Goal: Transaction & Acquisition: Obtain resource

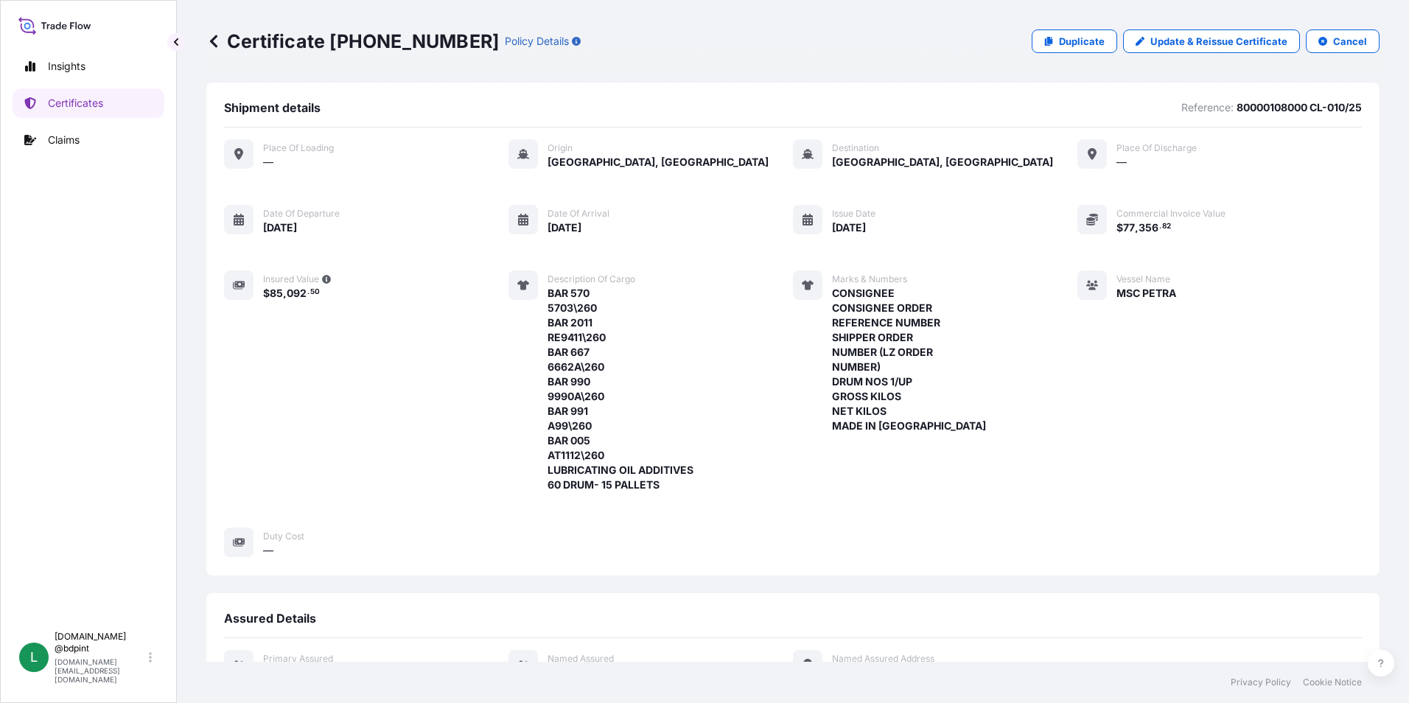
scroll to position [420, 0]
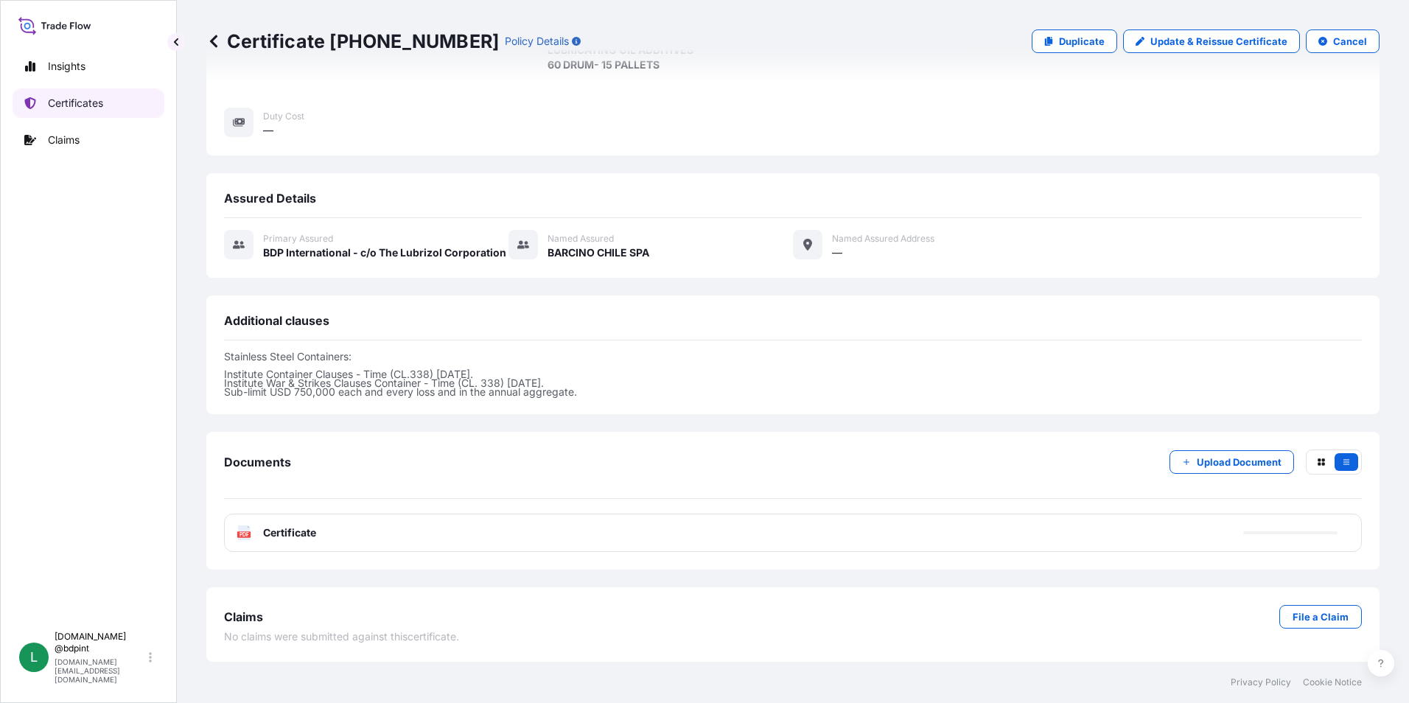
click at [51, 102] on p "Certificates" at bounding box center [75, 103] width 55 height 15
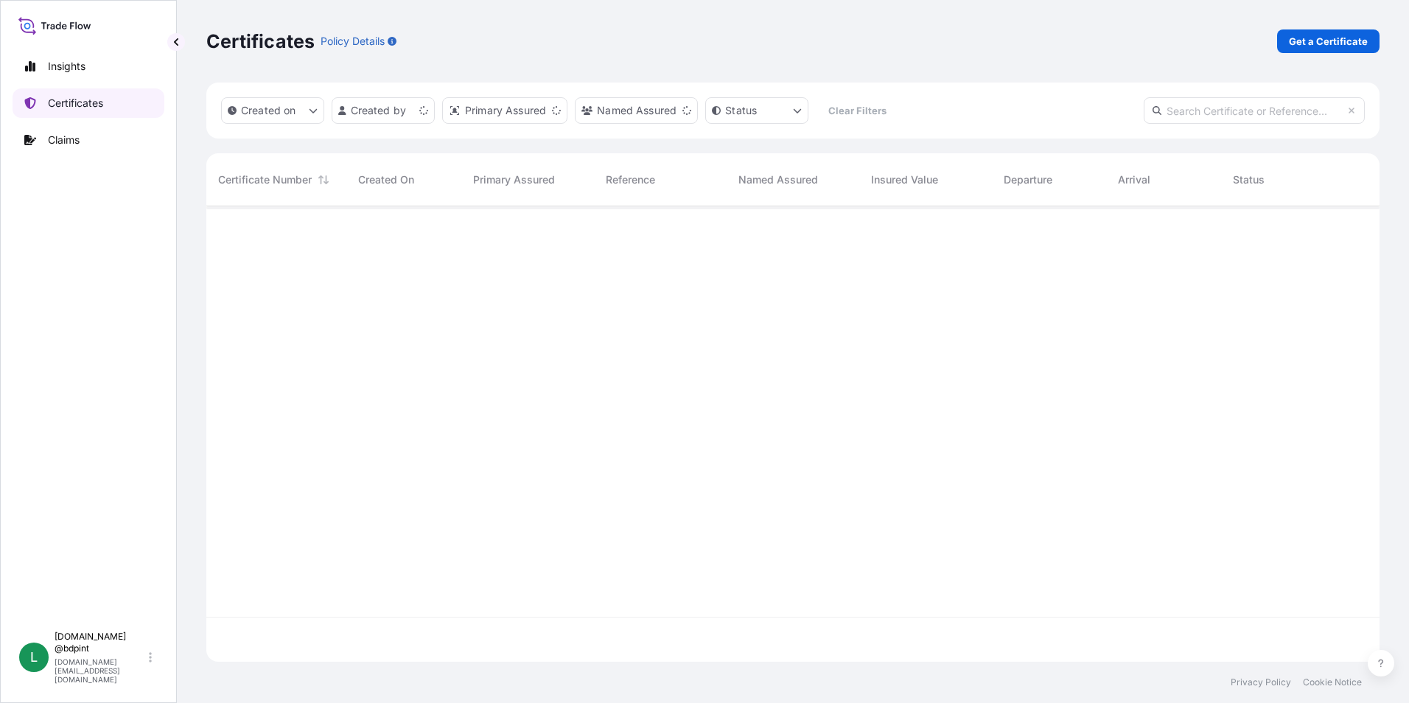
scroll to position [452, 1162]
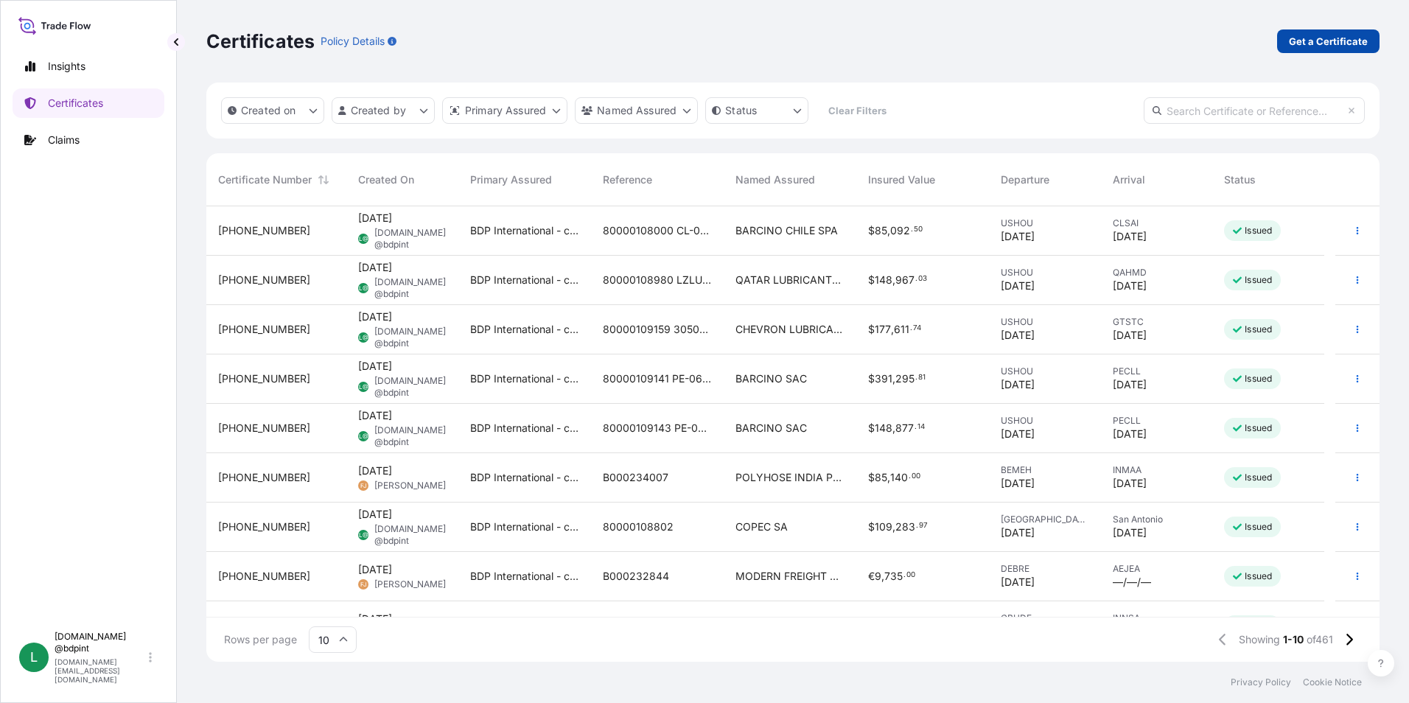
click at [1301, 32] on link "Get a Certificate" at bounding box center [1328, 41] width 102 height 24
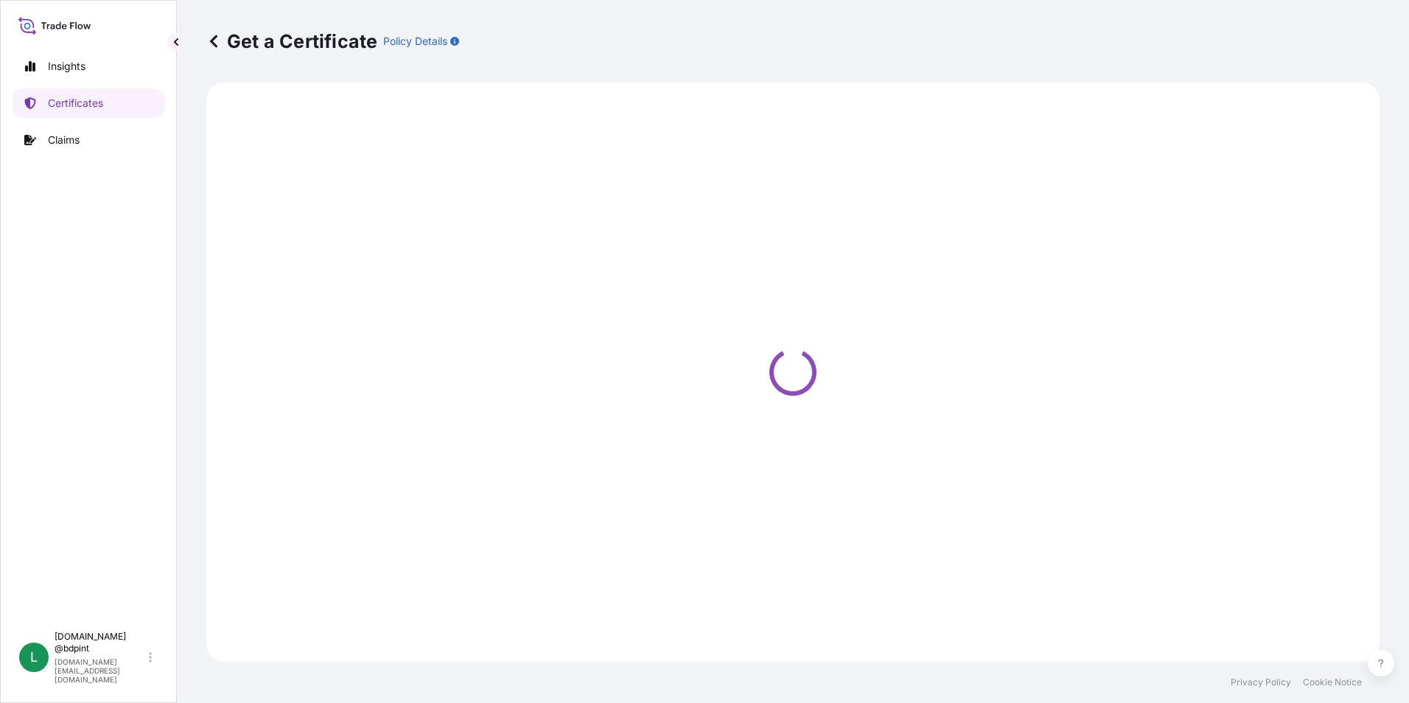
select select "Barge"
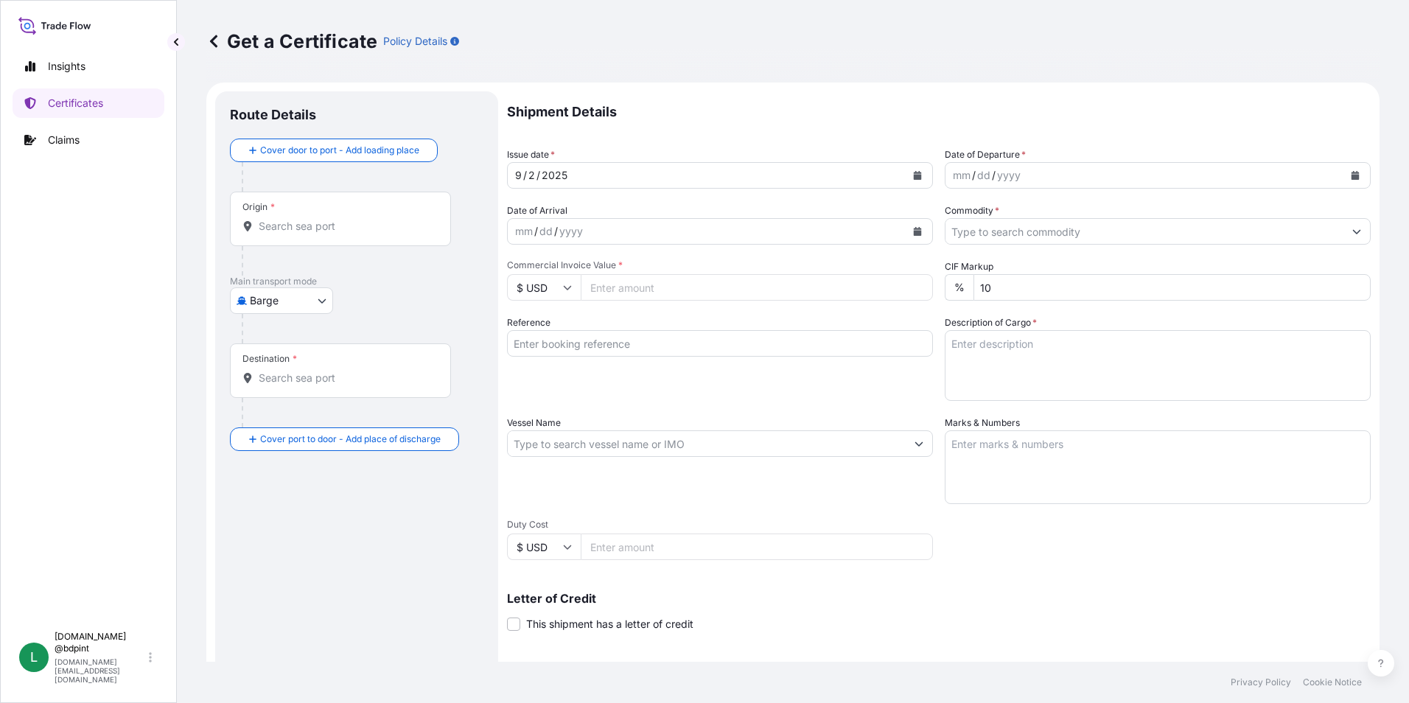
click at [641, 287] on input "Commercial Invoice Value *" at bounding box center [757, 287] width 352 height 27
paste input "355285.46"
type input "355285.46"
click at [697, 400] on div "Reference" at bounding box center [720, 357] width 426 height 85
click at [1343, 176] on button "Calendar" at bounding box center [1355, 176] width 24 height 24
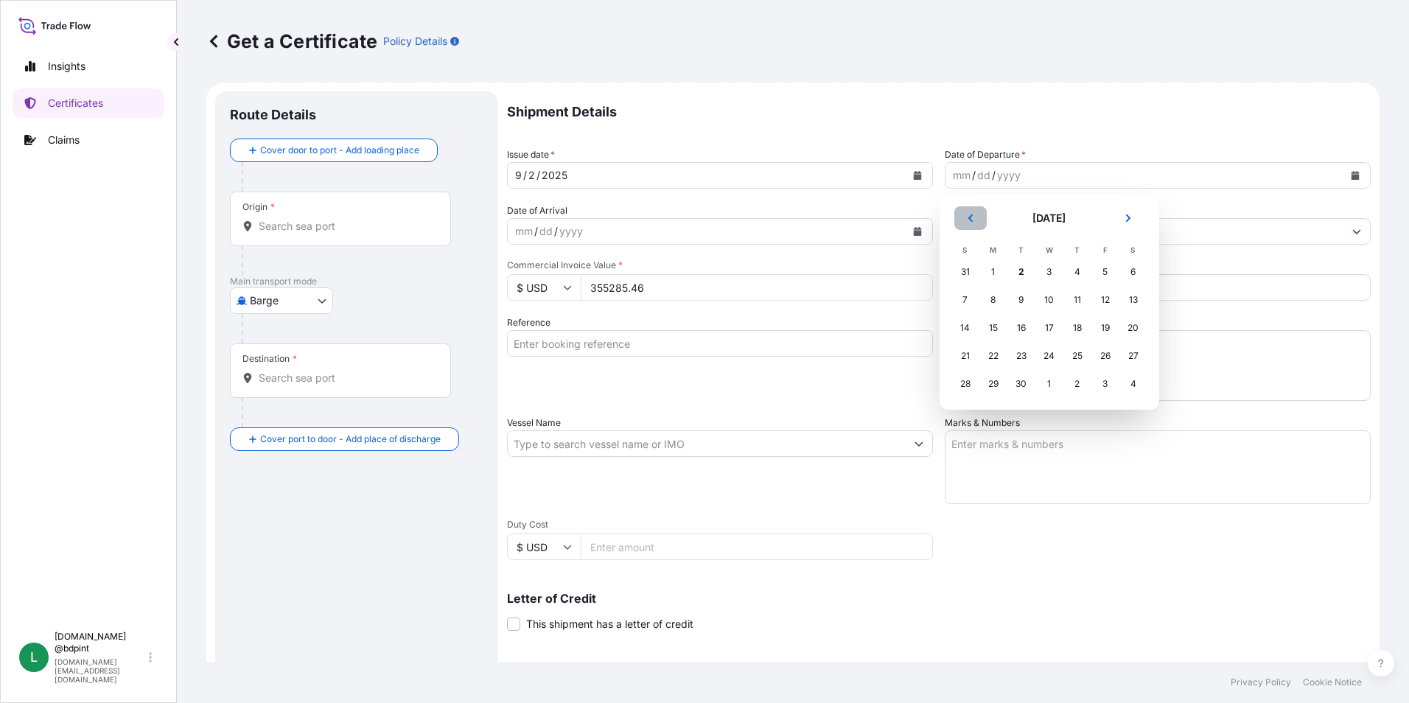
click at [979, 214] on button "Previous" at bounding box center [970, 218] width 32 height 24
click at [974, 410] on div "31" at bounding box center [965, 412] width 27 height 27
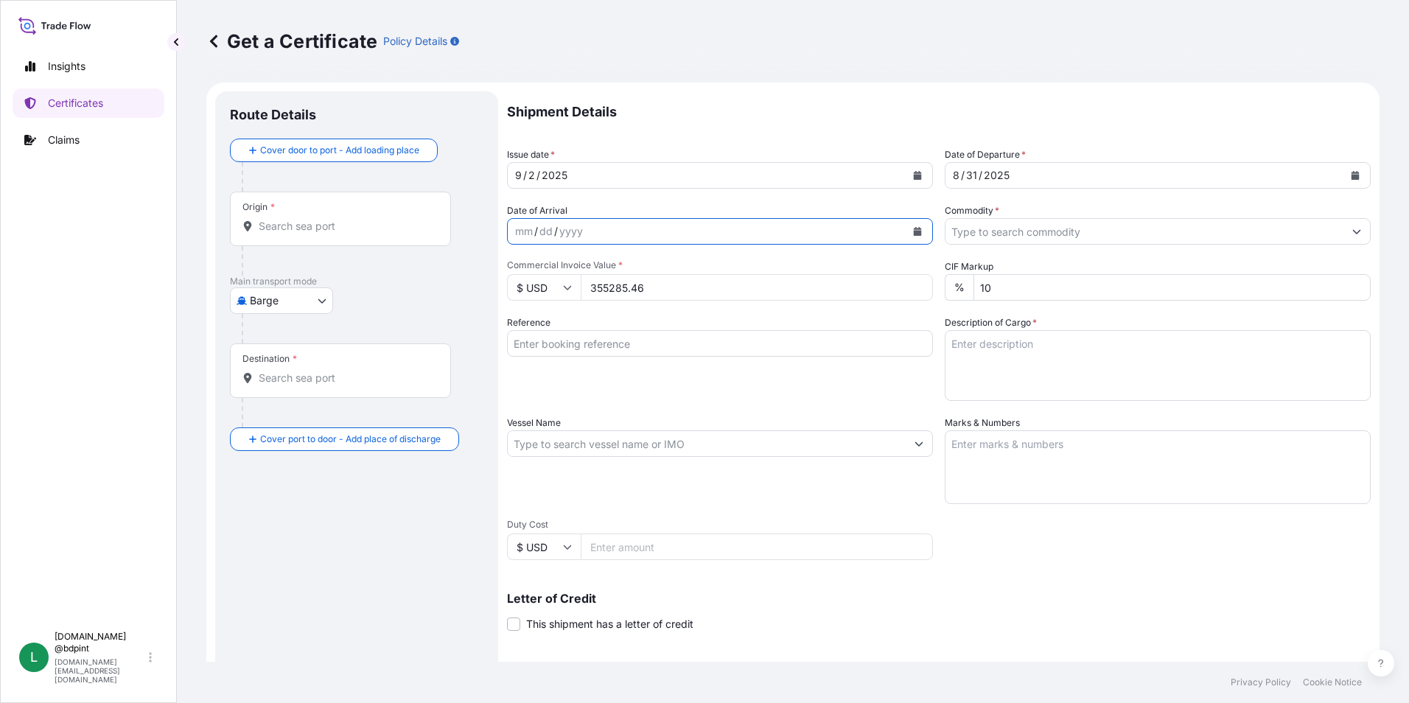
click at [915, 234] on icon "Calendar" at bounding box center [918, 231] width 8 height 9
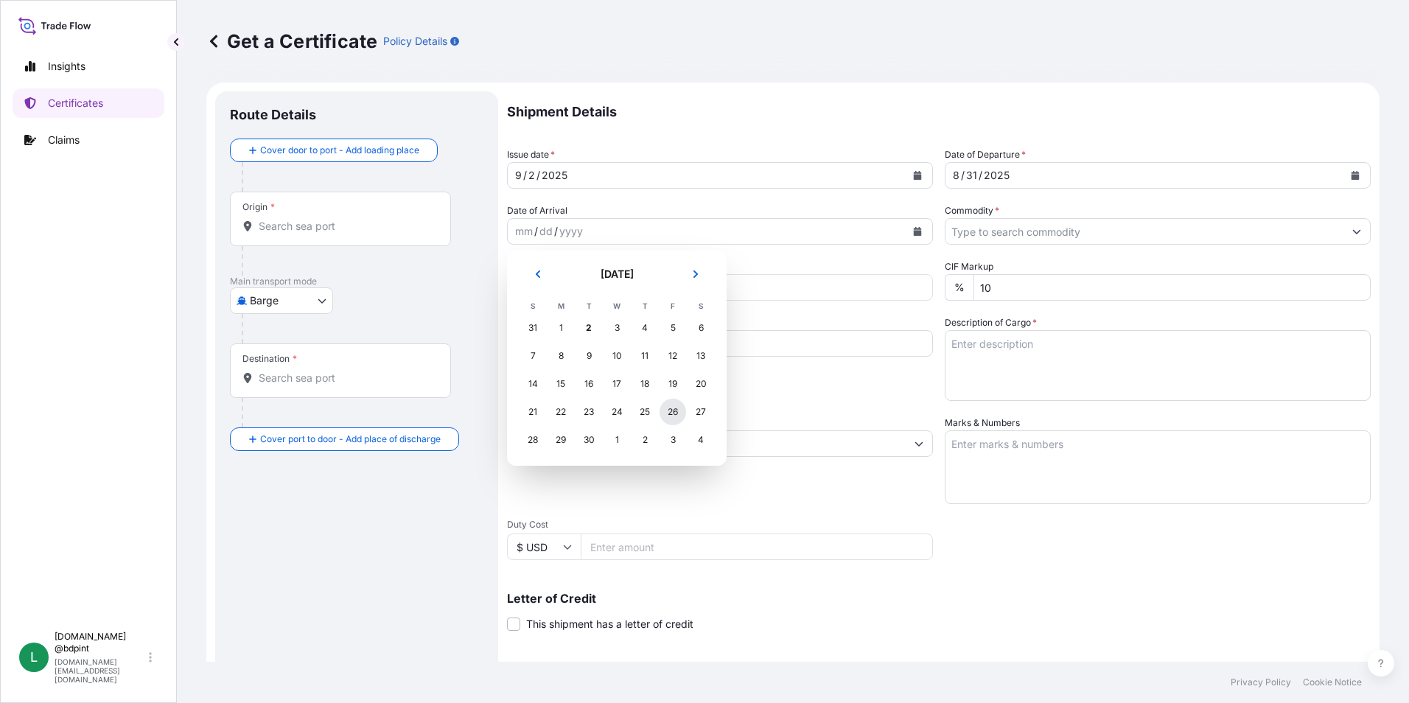
click at [668, 413] on div "26" at bounding box center [672, 412] width 27 height 27
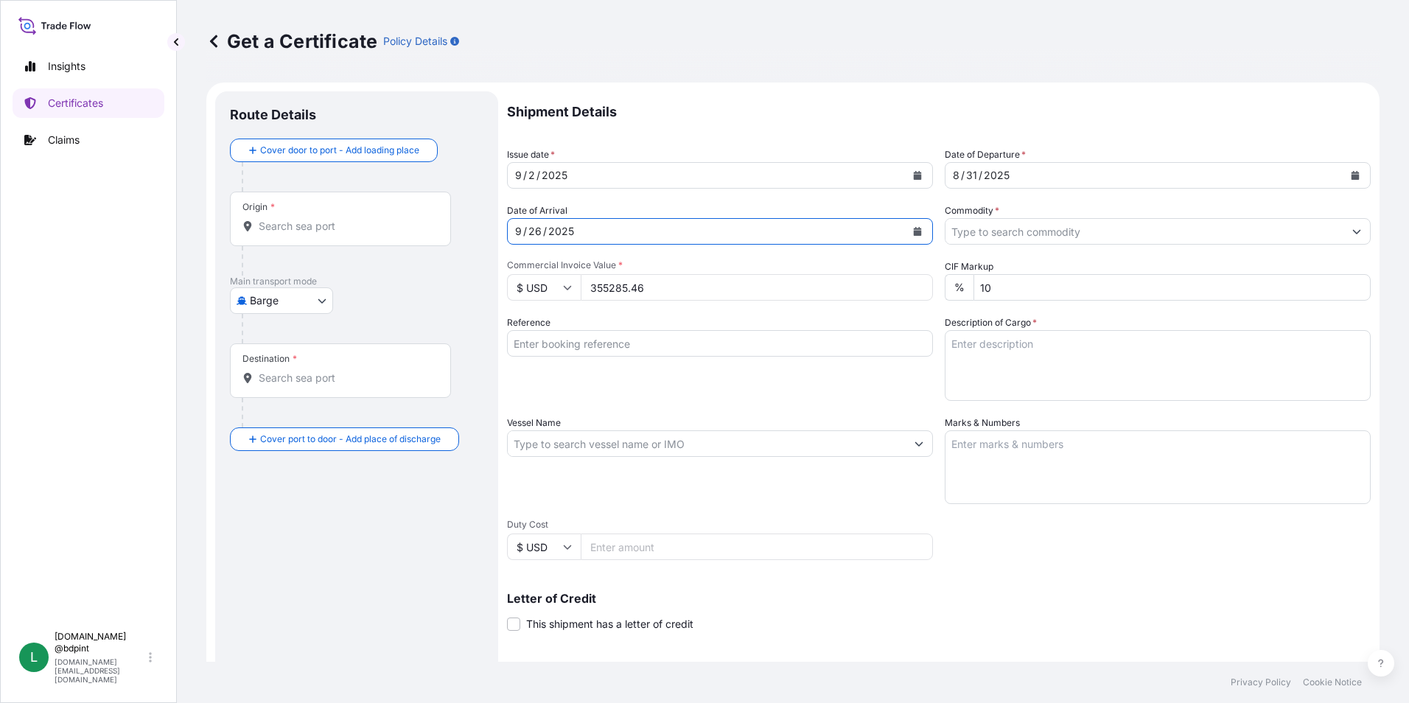
click at [1008, 237] on input "Commodity *" at bounding box center [1144, 231] width 398 height 27
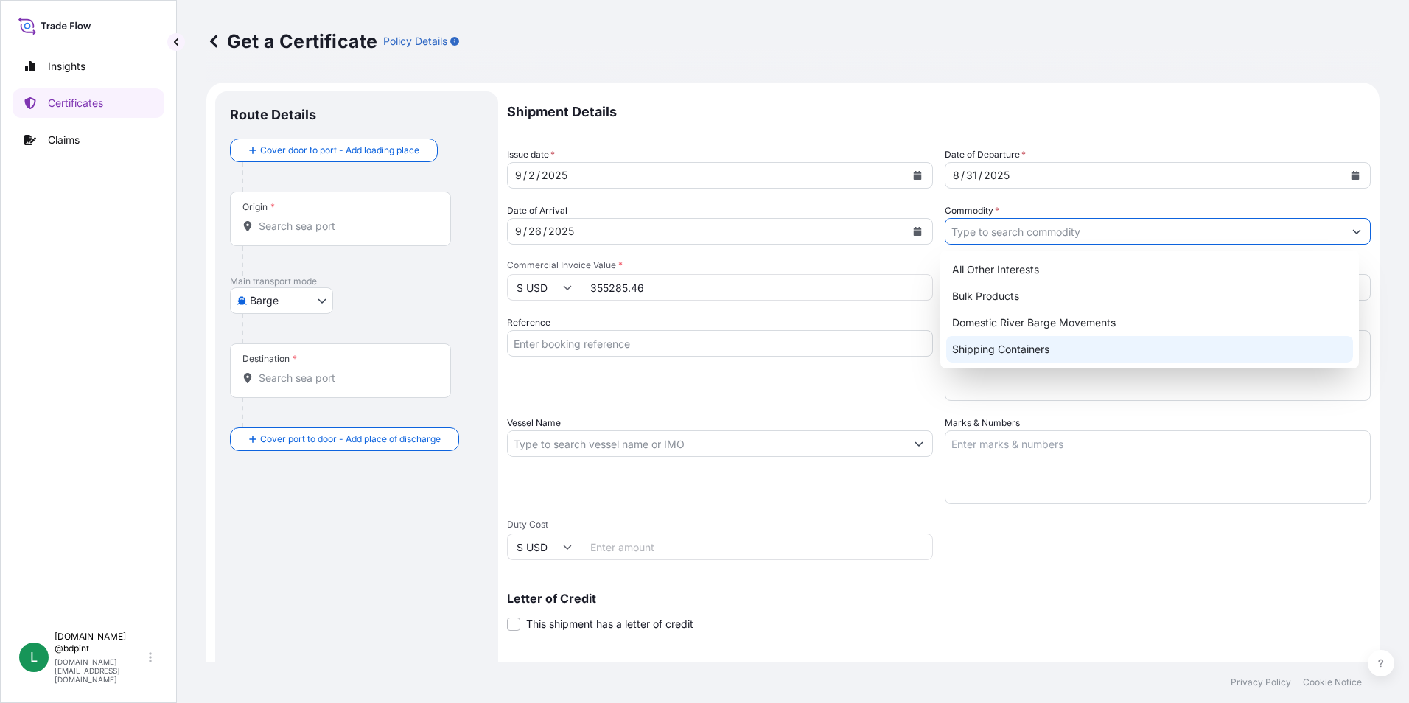
click at [971, 349] on div "Shipping Containers" at bounding box center [1149, 349] width 407 height 27
type input "Shipping Containers"
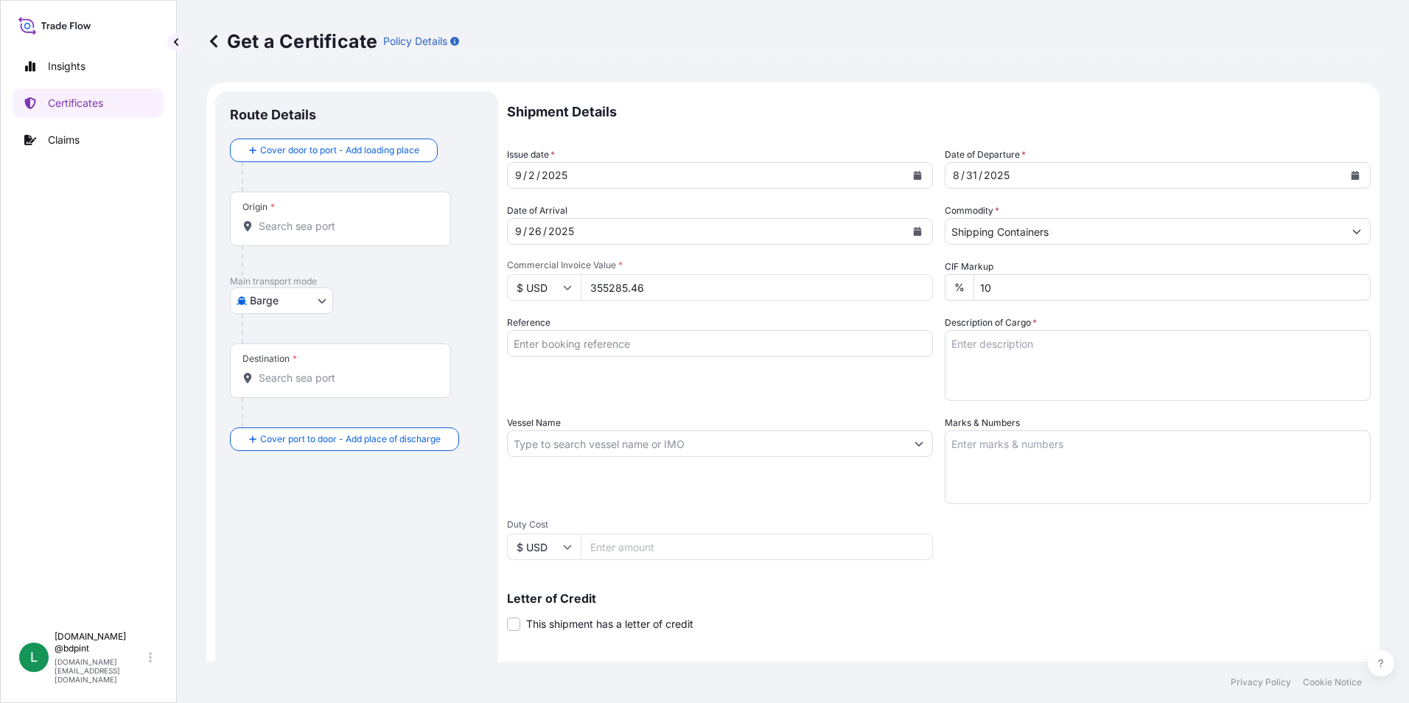
drag, startPoint x: 556, startPoint y: 343, endPoint x: 621, endPoint y: 346, distance: 64.9
click at [556, 343] on input "Reference" at bounding box center [720, 343] width 426 height 27
paste input "80000109145"
click at [625, 351] on input "80000109145" at bounding box center [720, 343] width 426 height 27
paste input "PE-062/25"
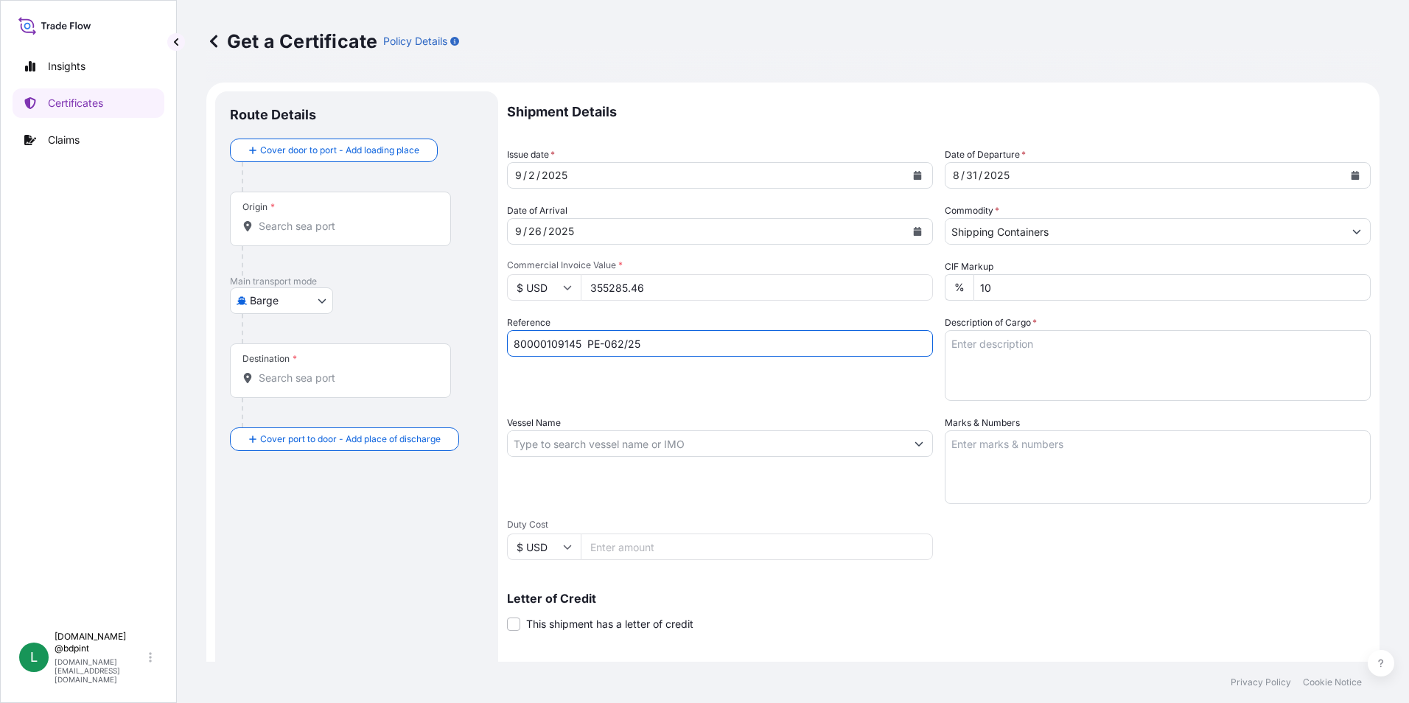
type input "80000109145 PE-062/25"
click at [978, 370] on textarea "Description of Cargo *" at bounding box center [1158, 365] width 426 height 71
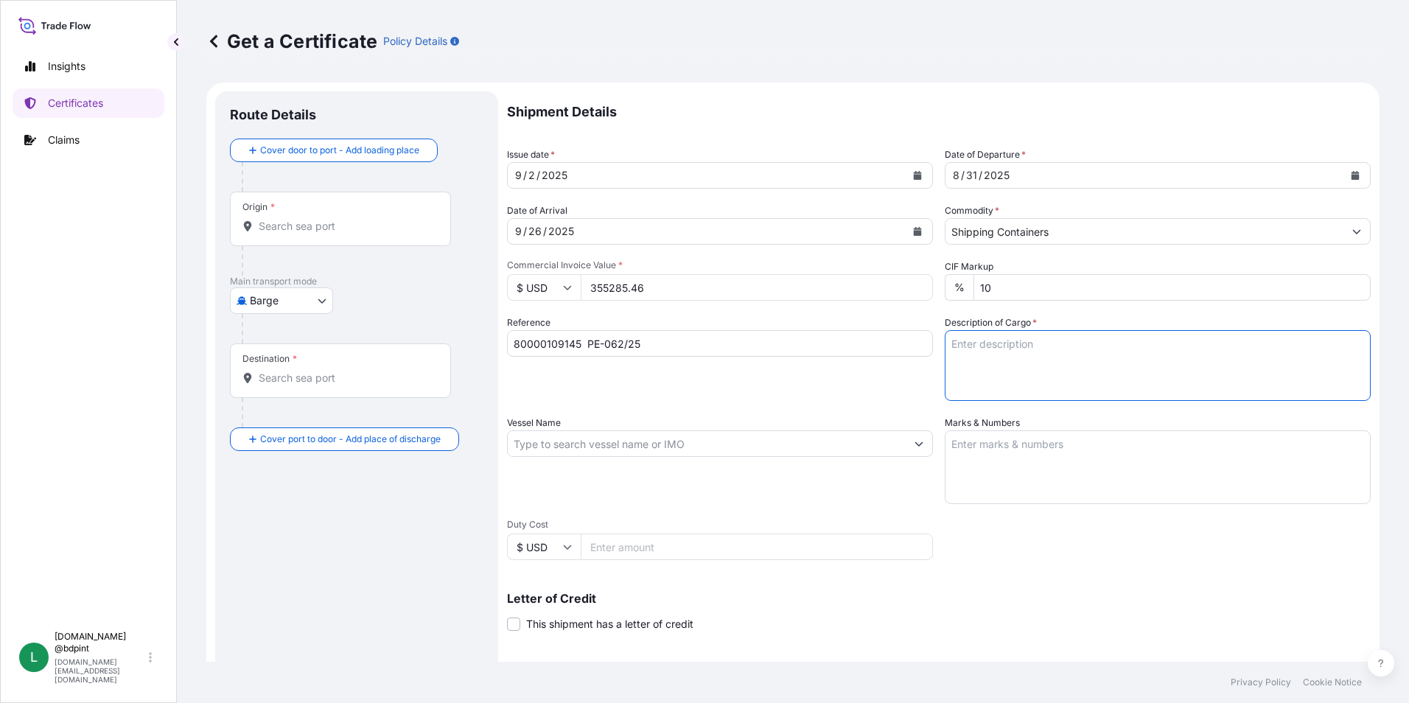
paste textarea "BAR 016 CV1200\"
click at [1010, 385] on textarea "BAR 016 CV1200\" at bounding box center [1158, 365] width 426 height 71
paste textarea "LUBRICATING OIL ADDITIVES"
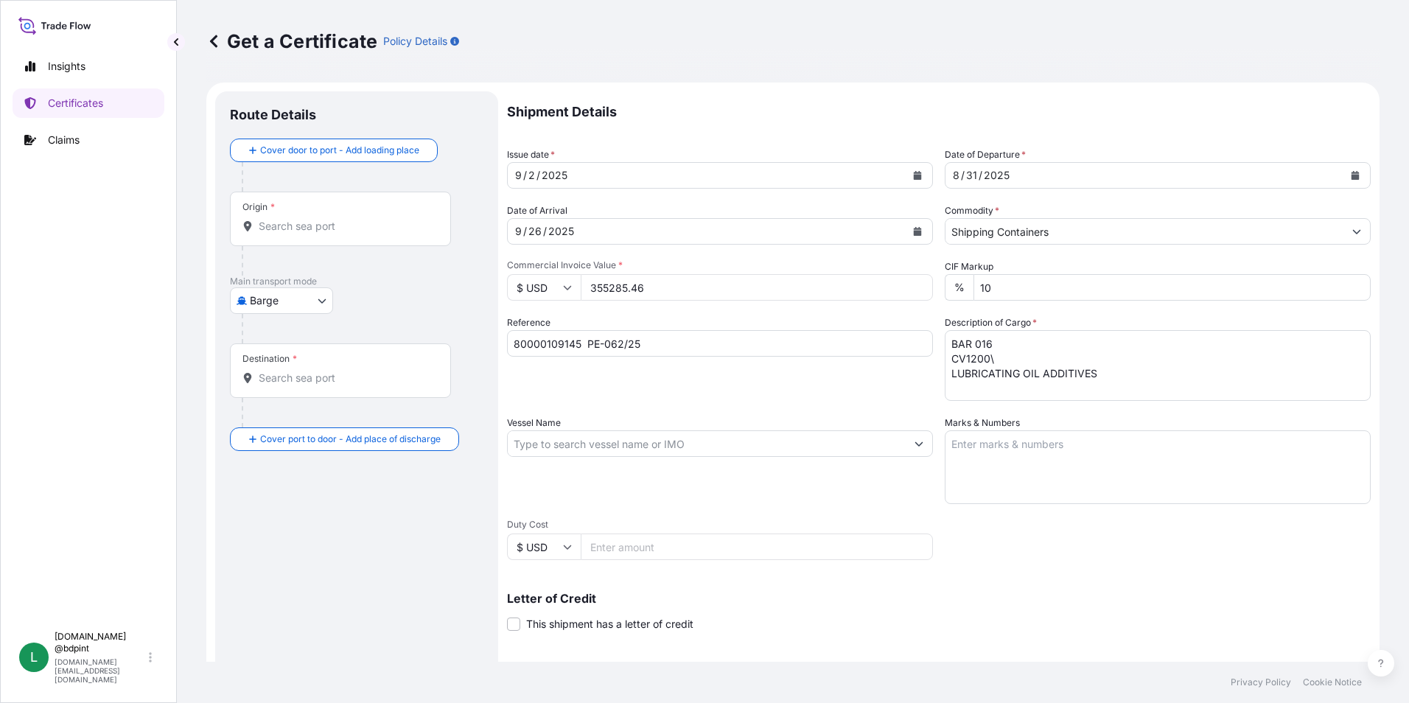
click at [1119, 378] on textarea "BAR 016 CV1200\ LUBRICATING OIL ADDITIVES" at bounding box center [1158, 365] width 426 height 71
type textarea "BAR 016 CV1200\ LUBRICATING OIL ADDITIVES 4 tanks"
click at [637, 449] on input "Vessel Name" at bounding box center [707, 443] width 398 height 27
paste input "GSL SOFIA"
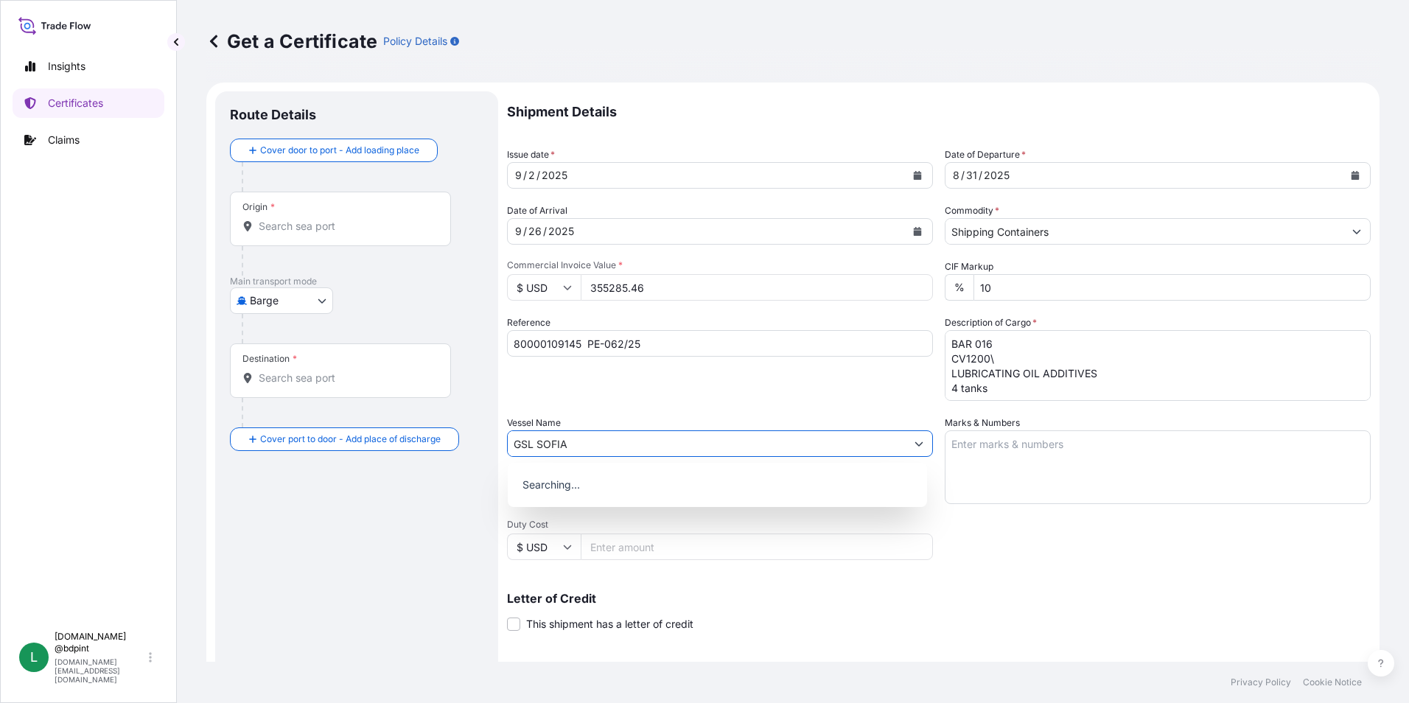
type input "GSL SOFIA"
click at [1085, 472] on textarea "Marks & Numbers" at bounding box center [1158, 467] width 426 height 74
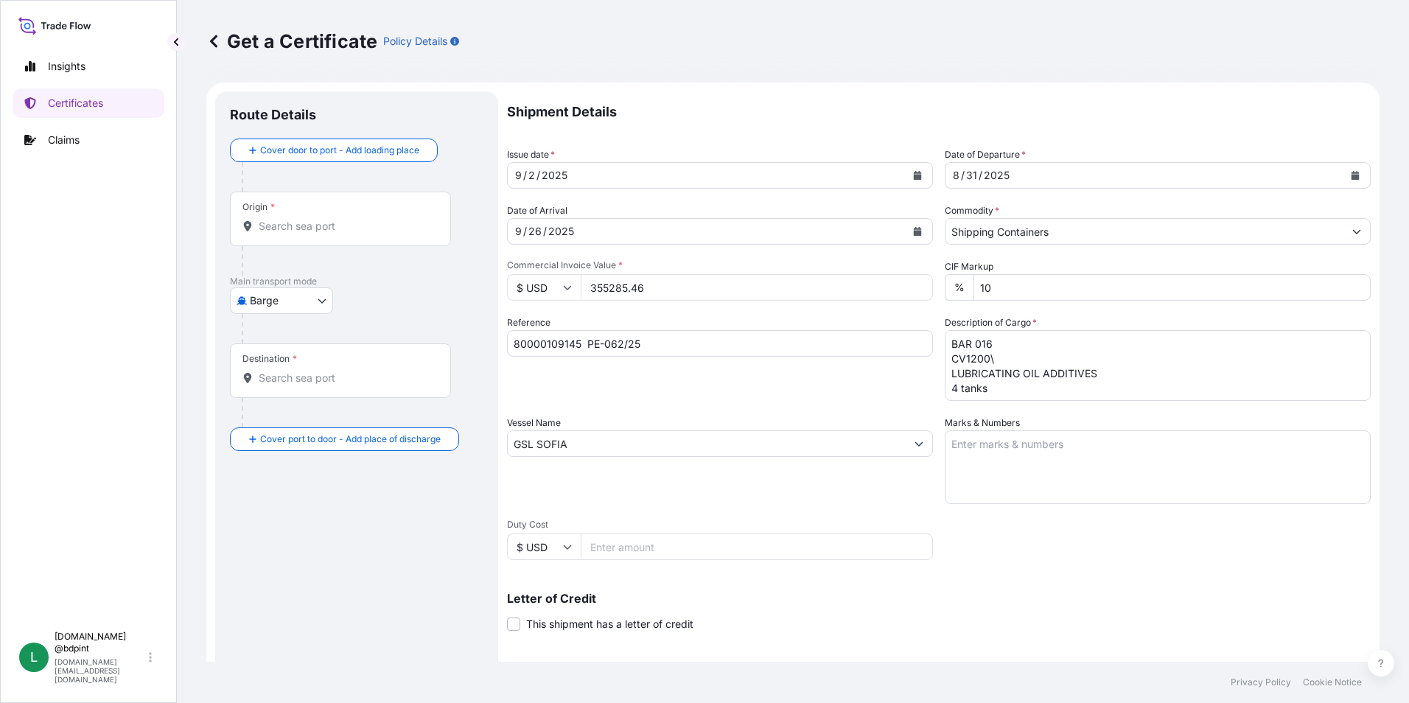
click at [1072, 438] on textarea "Marks & Numbers" at bounding box center [1158, 467] width 426 height 74
paste textarea "CONSIGNEE CONSIGNEE ORDER REFERENCE NUMBER SHIPPER ORDER NUMBER (LZ ORDER NUMBE…"
type textarea "CONSIGNEE CONSIGNEE ORDER REFERENCE NUMBER SHIPPER ORDER NUMBER (LZ ORDER NUMBE…"
click at [310, 304] on body "Insights Certificates Claims L [DOMAIN_NAME] @bdpint [DOMAIN_NAME][EMAIL_ADDRES…" at bounding box center [704, 351] width 1409 height 703
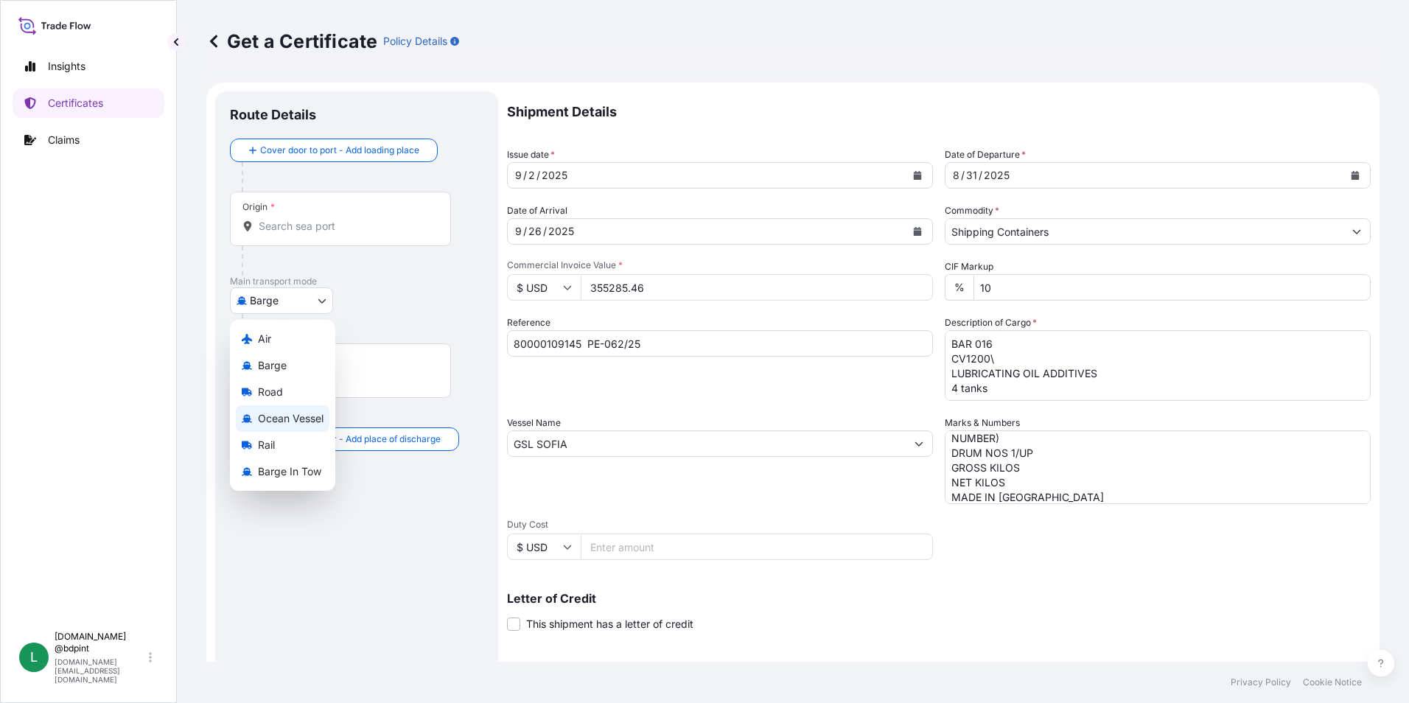
click at [300, 424] on span "Ocean Vessel" at bounding box center [291, 418] width 66 height 15
select select "Ocean Vessel"
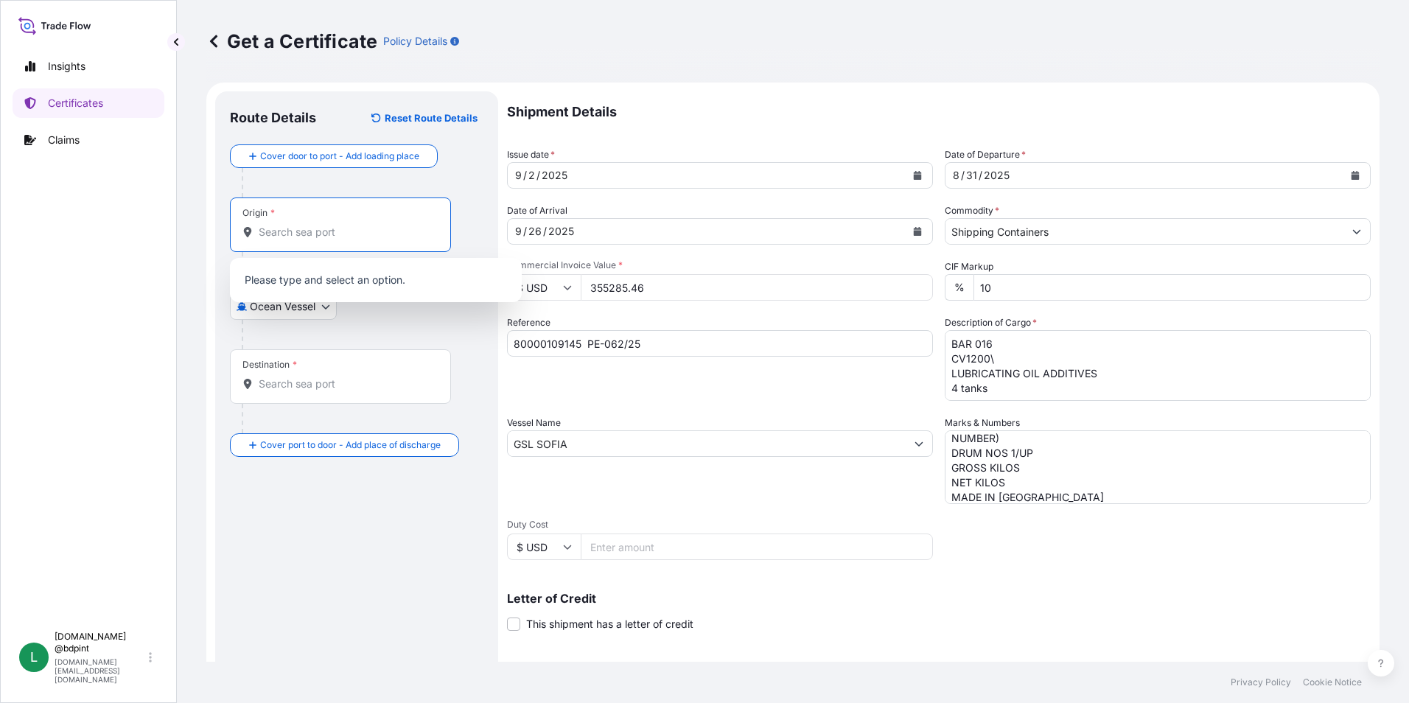
click at [316, 239] on input "Origin *" at bounding box center [346, 232] width 174 height 15
paste input "USHOU"
click at [330, 295] on div "USHOU / IAH - [GEOGRAPHIC_DATA], [GEOGRAPHIC_DATA]" at bounding box center [376, 284] width 280 height 41
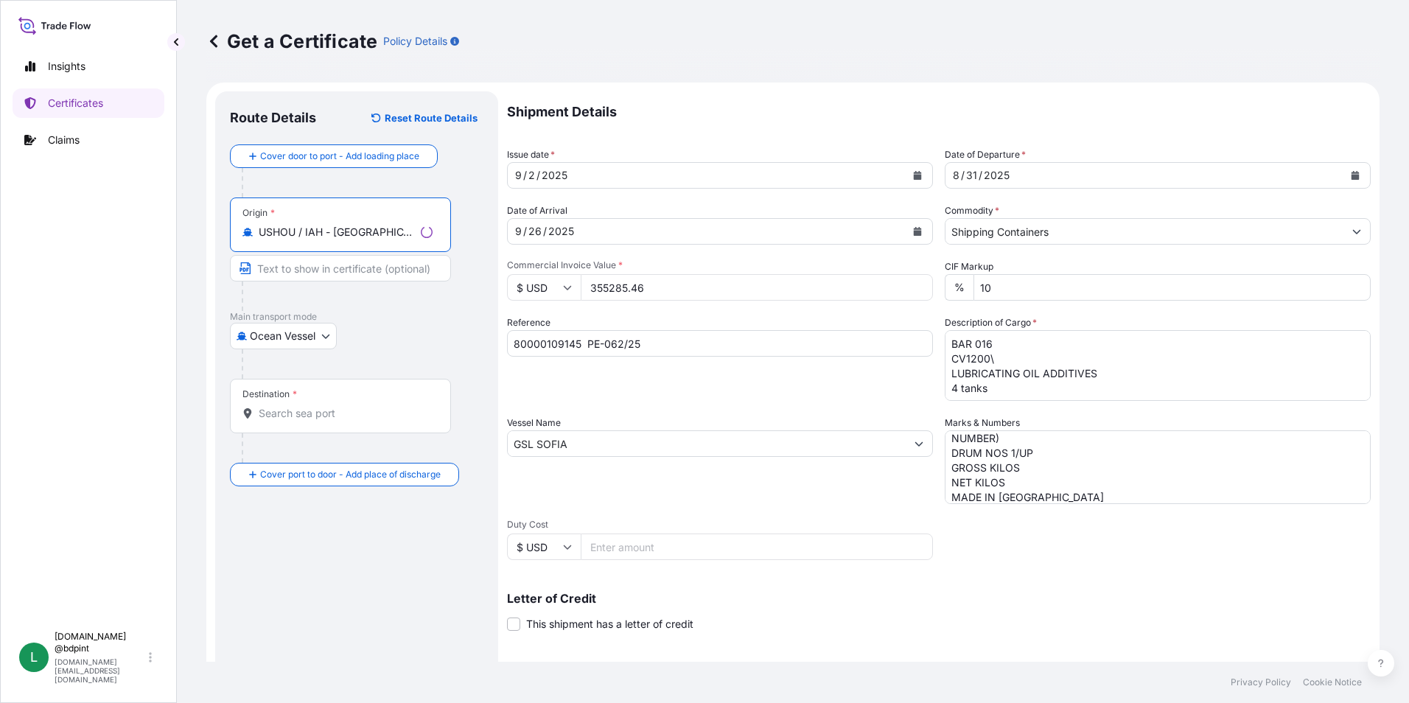
type input "USHOU / IAH - [GEOGRAPHIC_DATA], [GEOGRAPHIC_DATA]"
click at [310, 416] on input "Destination *" at bounding box center [346, 413] width 174 height 15
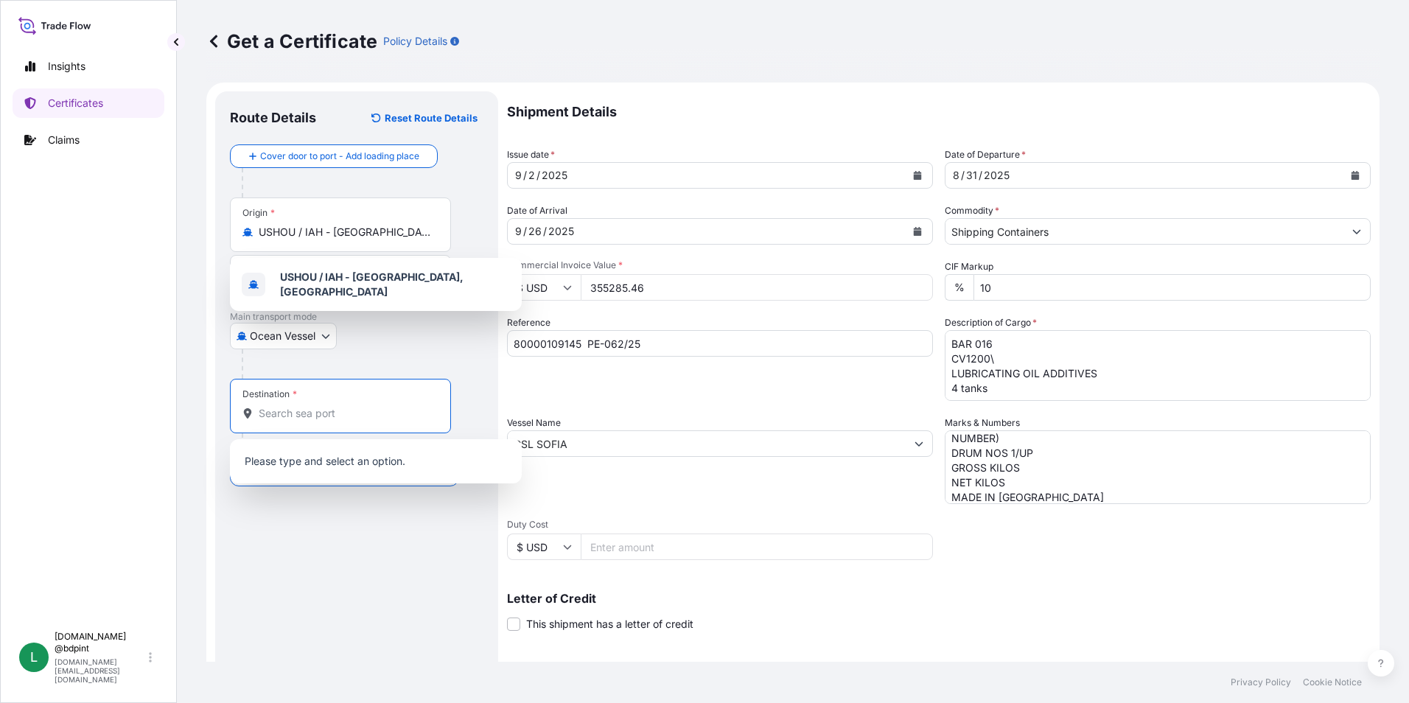
paste input "PECLL"
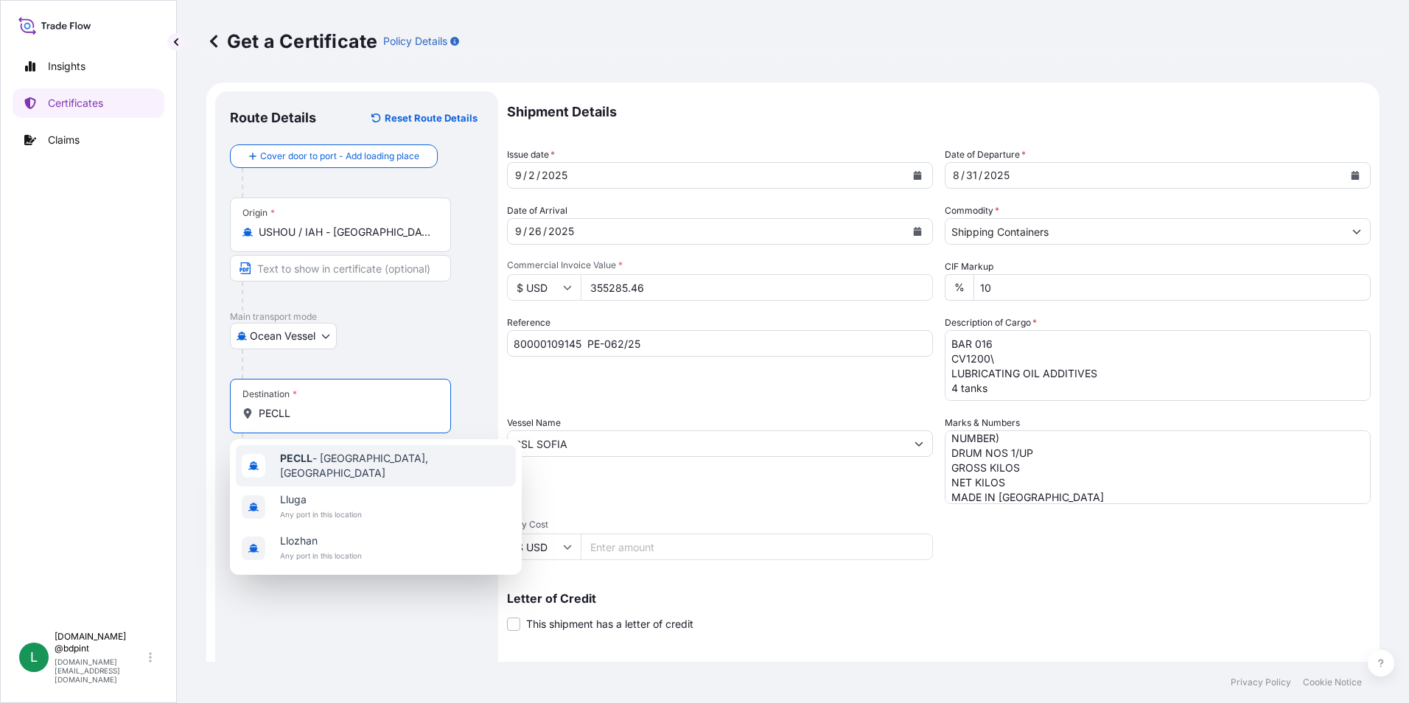
click at [323, 458] on span "PECLL - [GEOGRAPHIC_DATA], [GEOGRAPHIC_DATA]" at bounding box center [395, 465] width 230 height 29
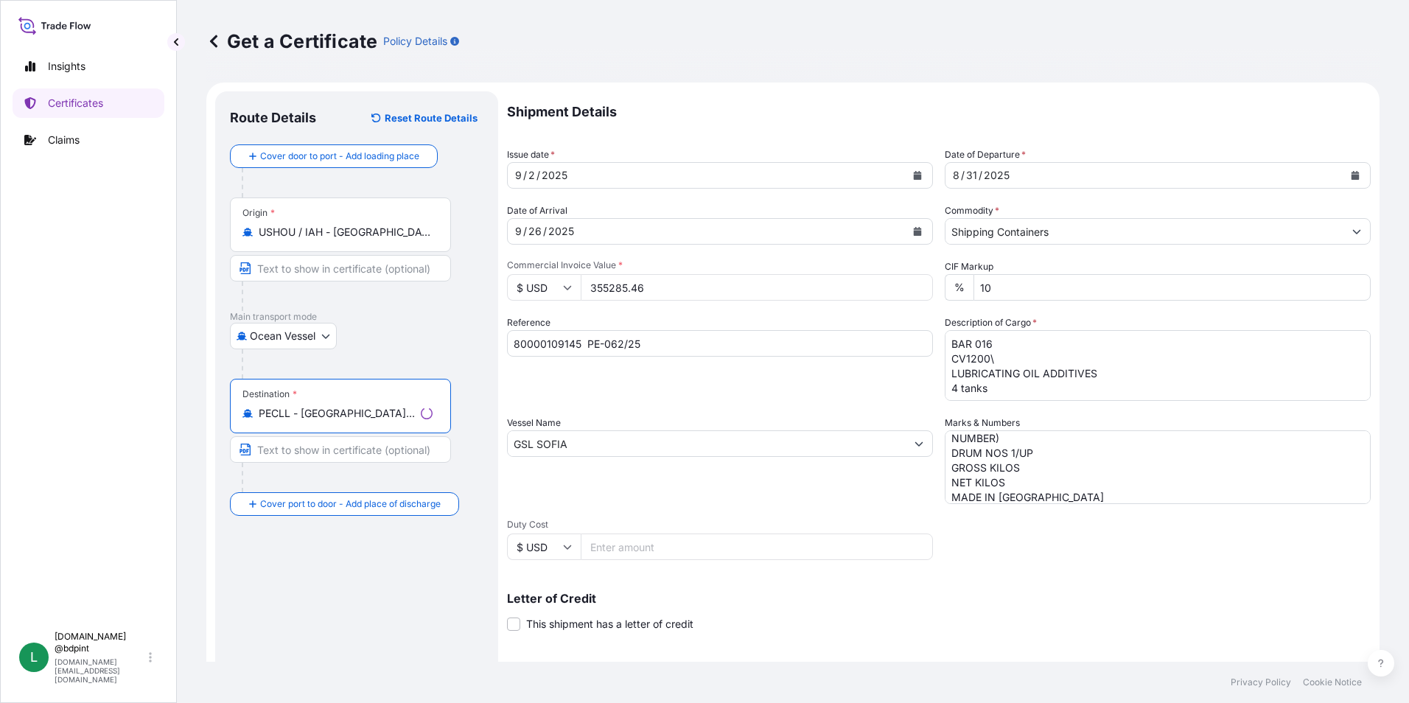
type input "PECLL - [GEOGRAPHIC_DATA], [GEOGRAPHIC_DATA]"
click at [1043, 584] on div "Letter of Credit This shipment has a letter of credit Letter of credit * Letter…" at bounding box center [939, 603] width 864 height 57
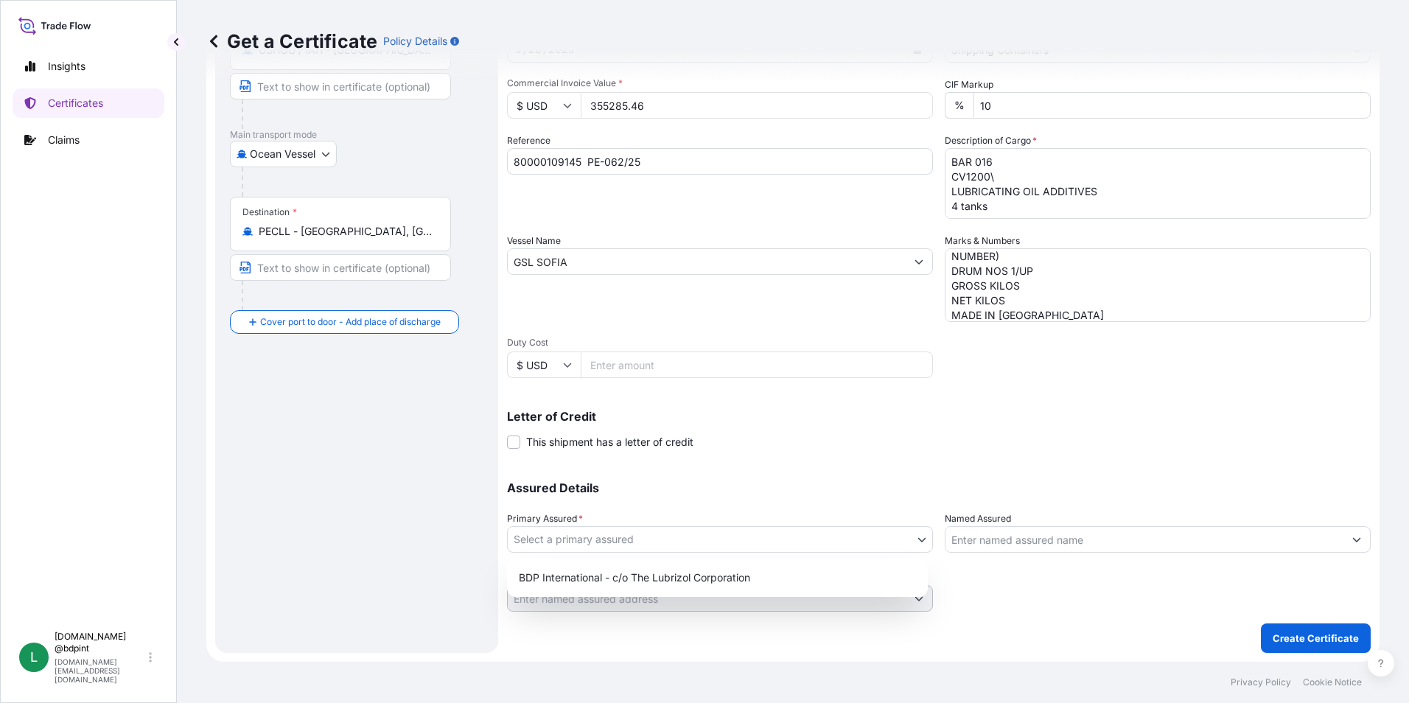
click at [833, 531] on body "1 option available. 0 options available. 3 options available. Insights Certific…" at bounding box center [704, 351] width 1409 height 703
click at [713, 573] on div "BDP International - c/o The Lubrizol Corporation" at bounding box center [717, 577] width 409 height 27
select select "31972"
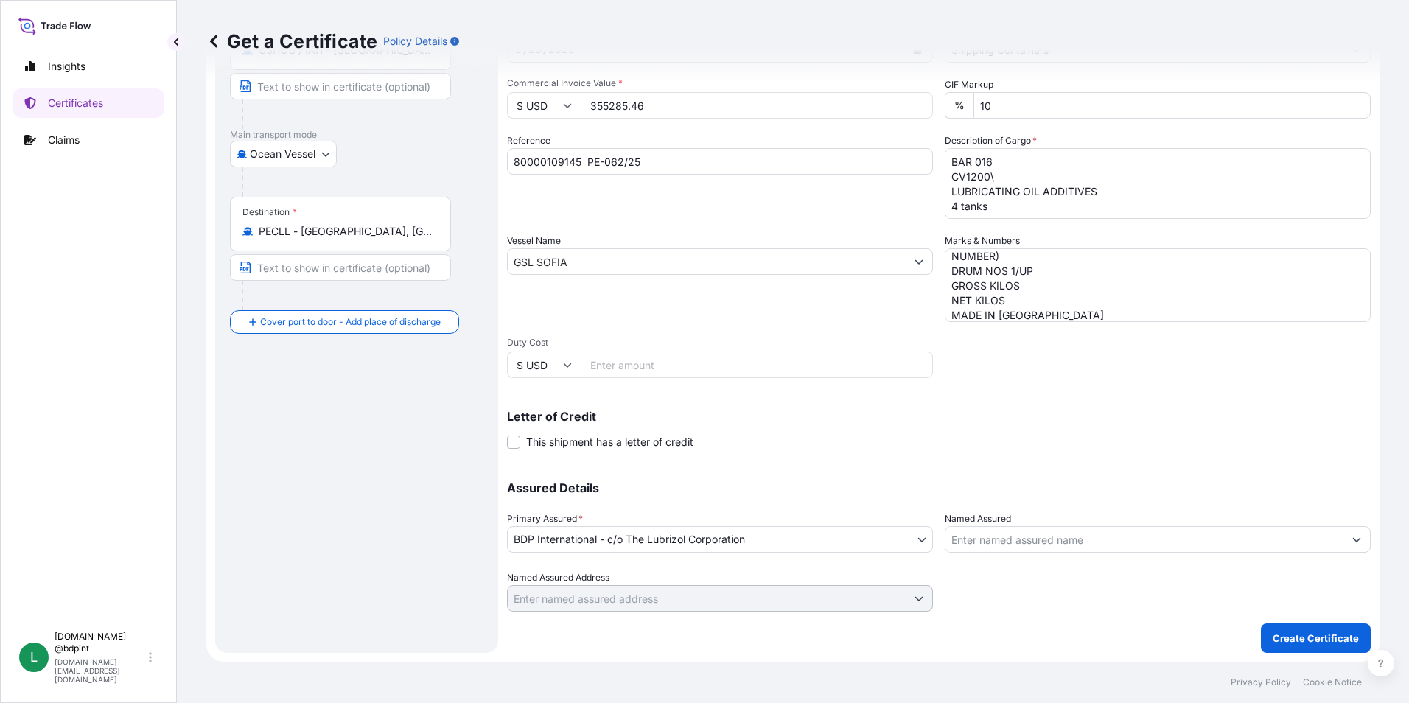
click at [1012, 539] on input "Named Assured" at bounding box center [1144, 539] width 398 height 27
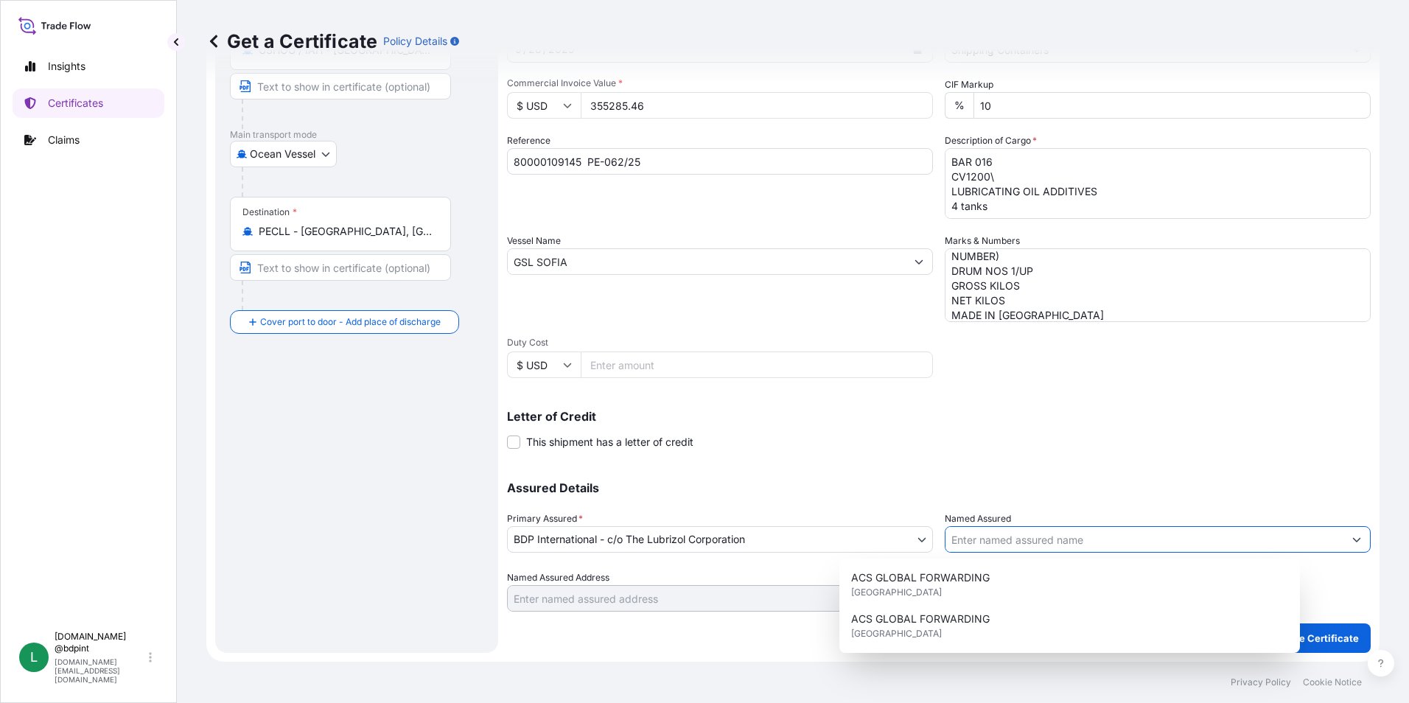
paste input "BARCINO SAC"
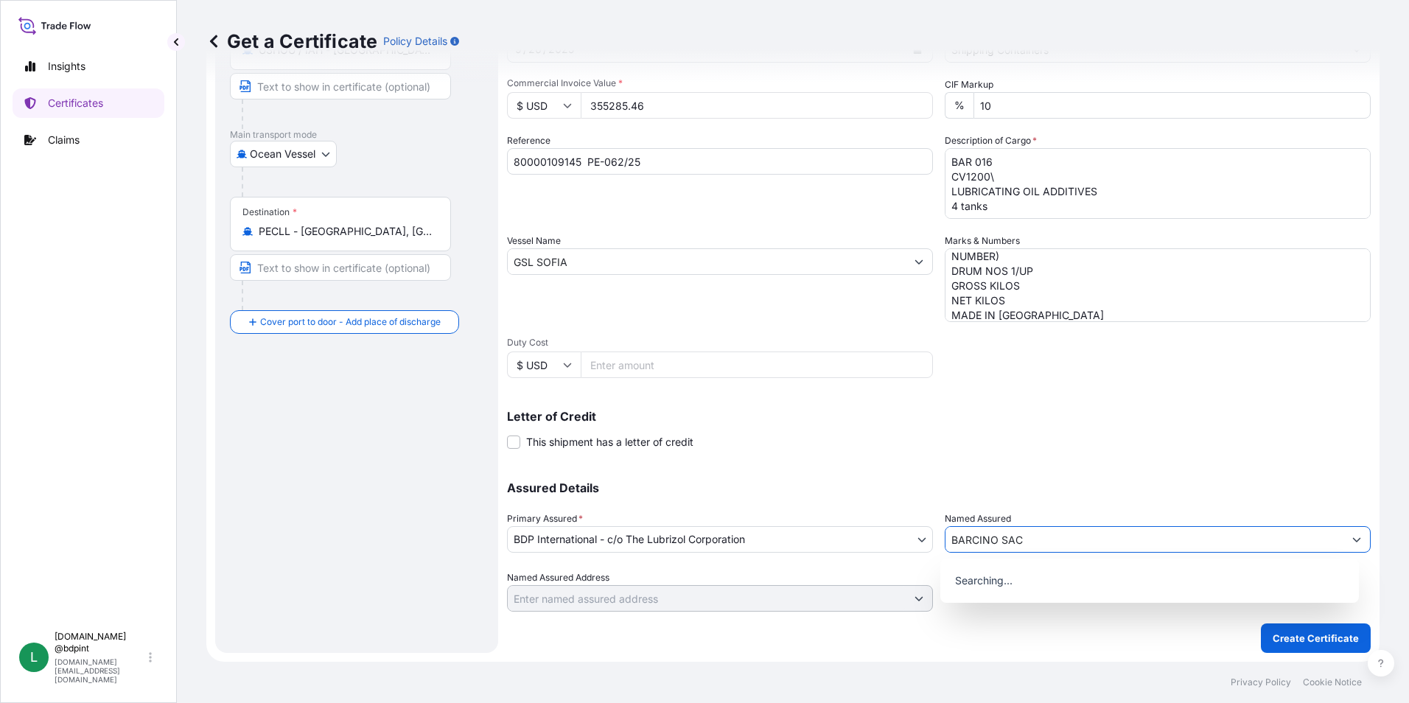
type input "BARCINO SAC"
click at [1037, 452] on div "Shipment Details Issue date * [DATE] Date of Departure * [DATE] Date of Arrival…" at bounding box center [939, 260] width 864 height 702
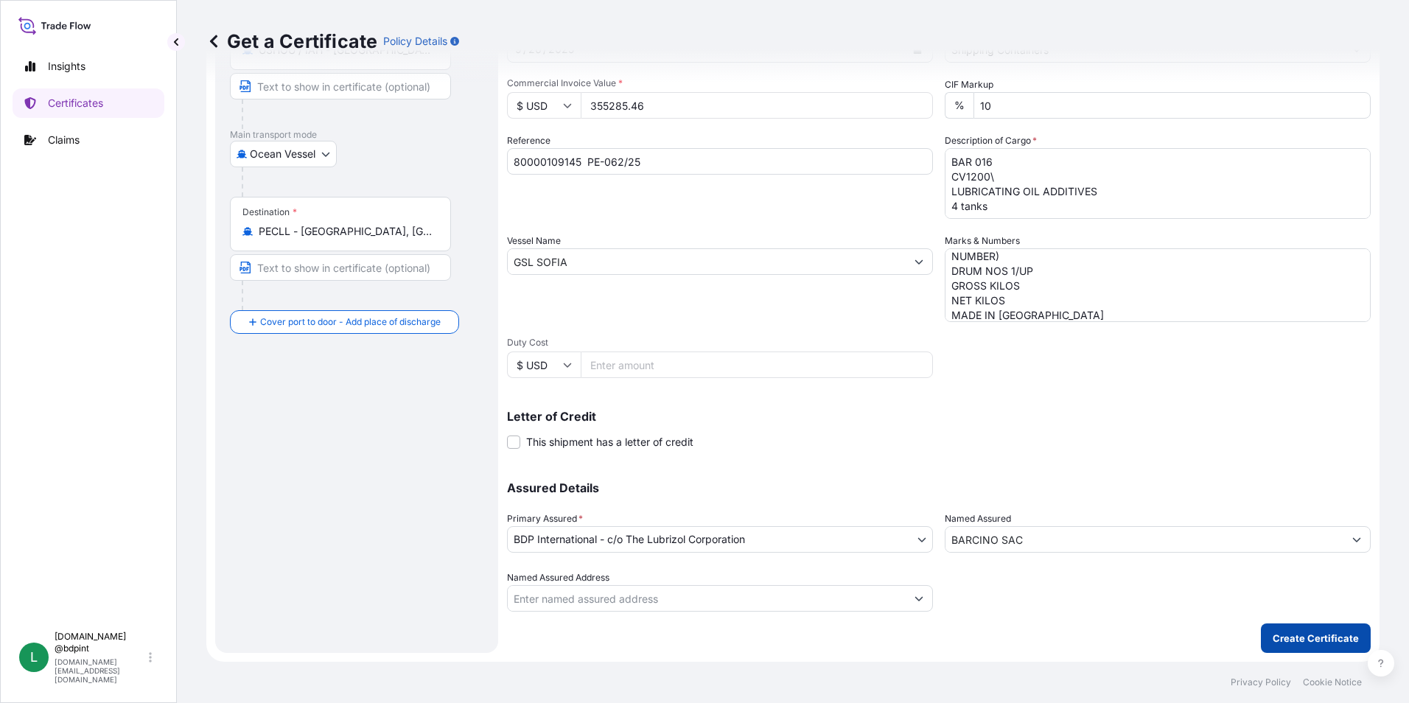
click at [1284, 637] on p "Create Certificate" at bounding box center [1316, 638] width 86 height 15
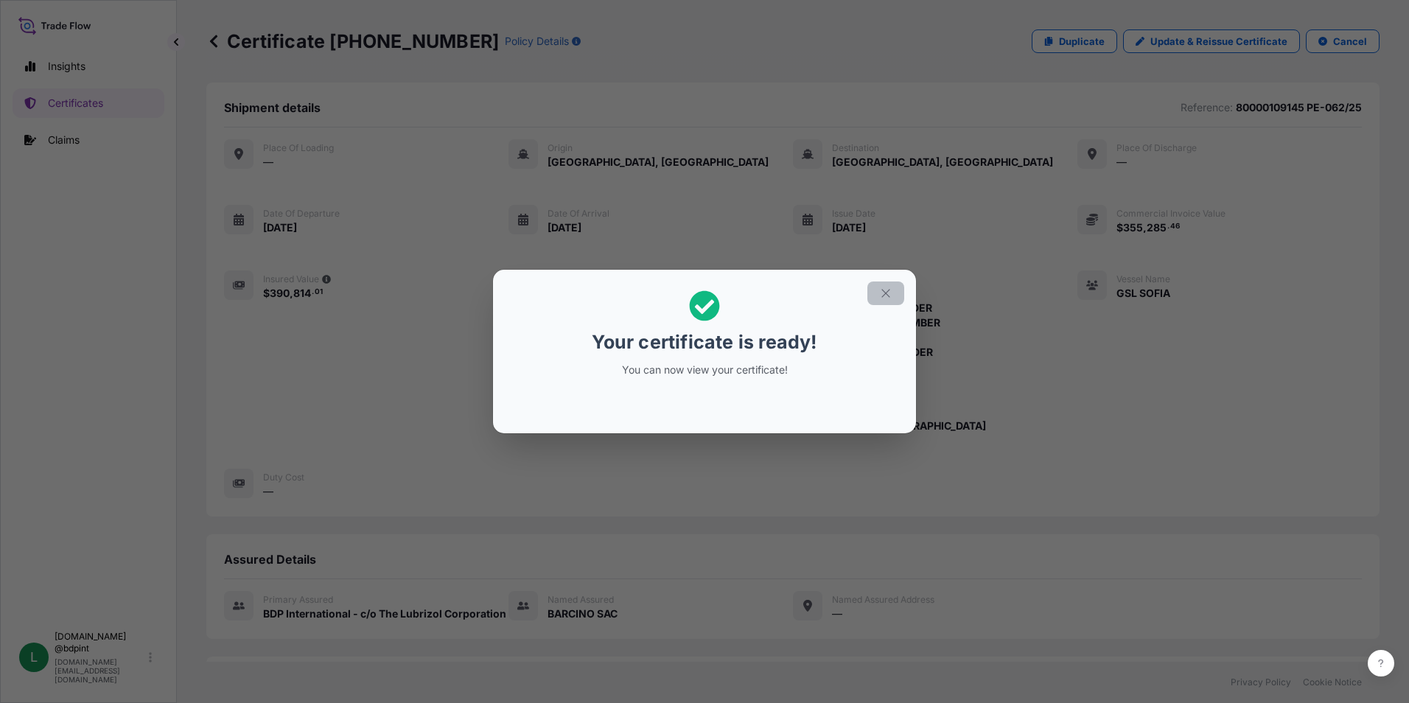
click at [892, 297] on button "button" at bounding box center [885, 293] width 37 height 24
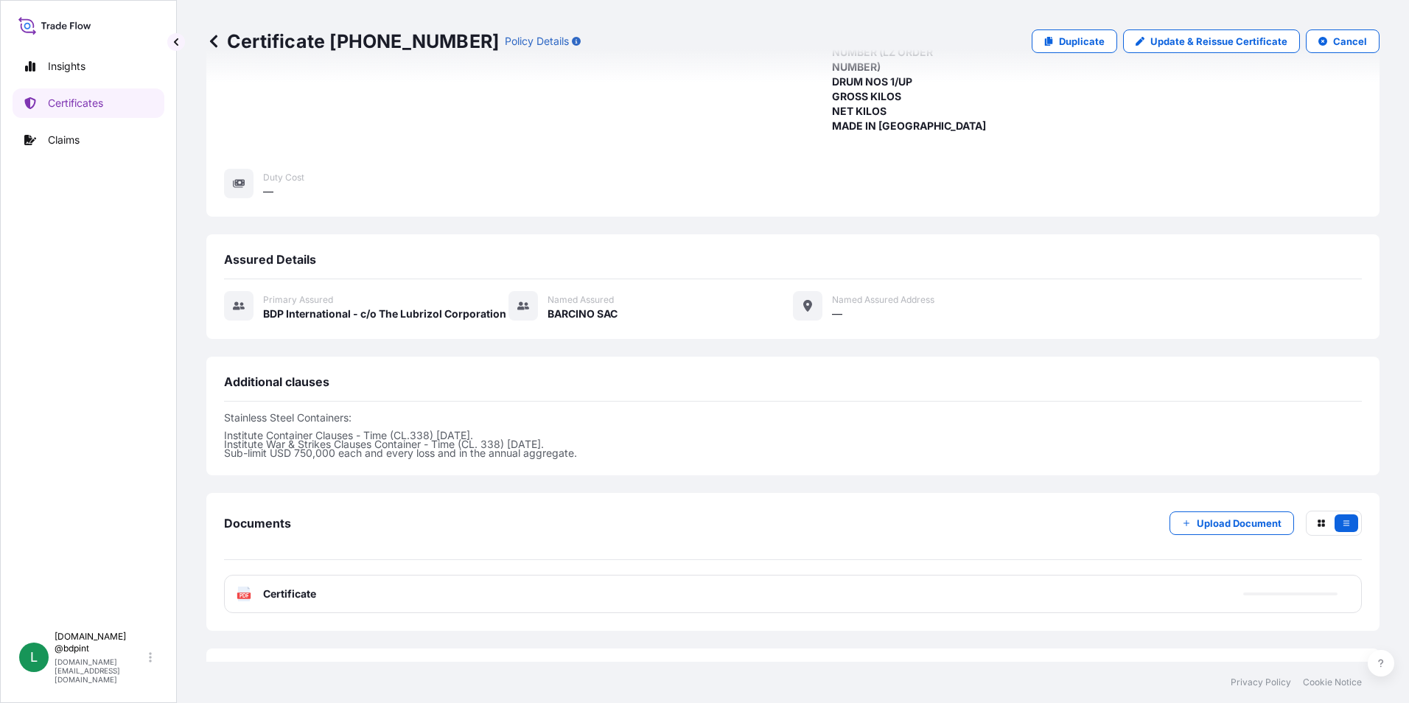
scroll to position [361, 0]
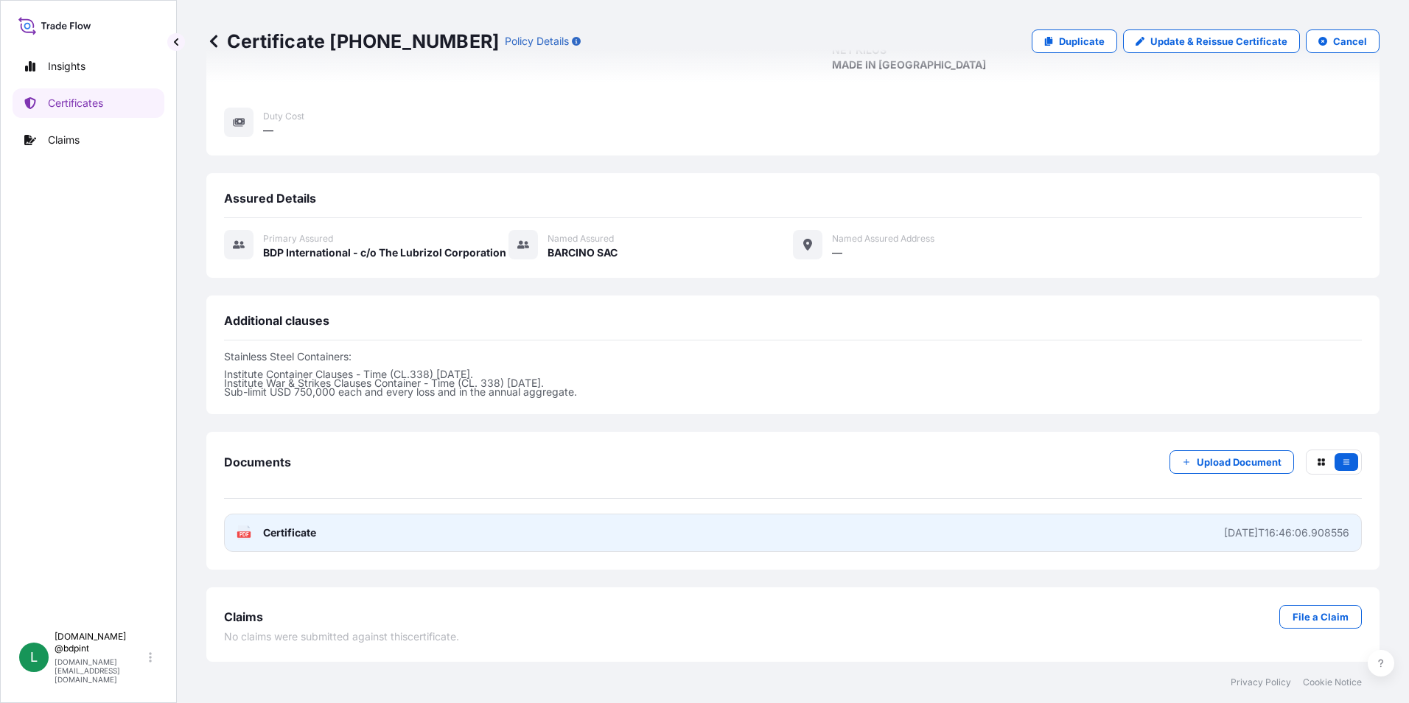
click at [775, 536] on link "PDF Certificate [DATE]T16:46:06.908556" at bounding box center [793, 533] width 1138 height 38
